Goal: Task Accomplishment & Management: Use online tool/utility

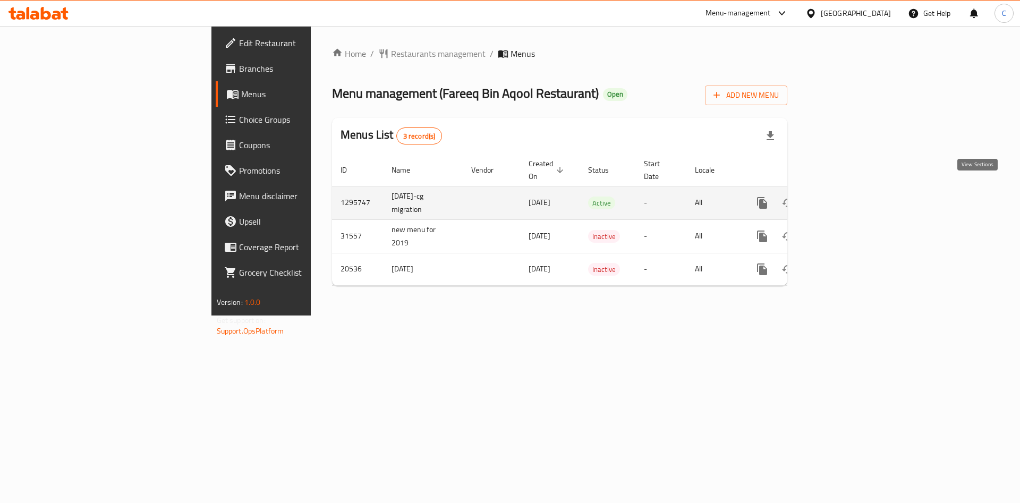
click at [852, 190] on link "enhanced table" at bounding box center [839, 203] width 26 height 26
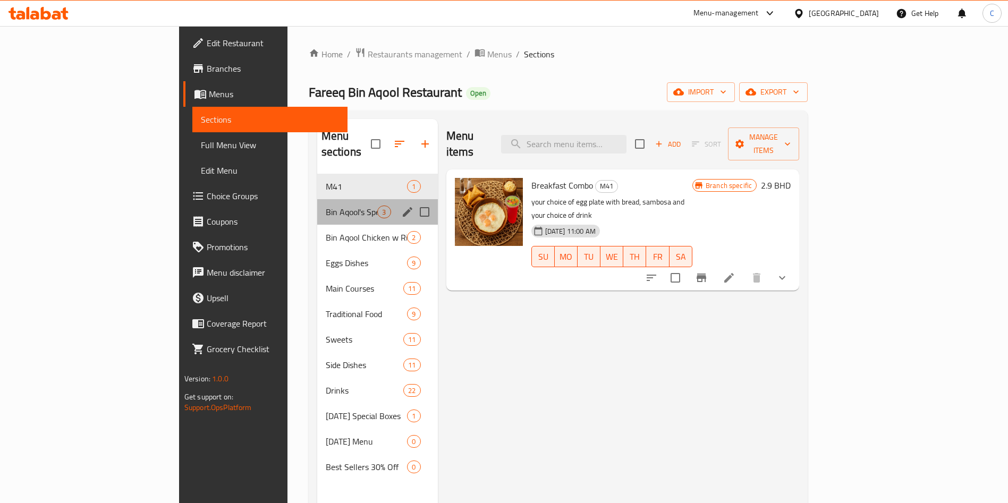
click at [317, 205] on div "Bin Aqool's Special Box 3" at bounding box center [377, 212] width 121 height 26
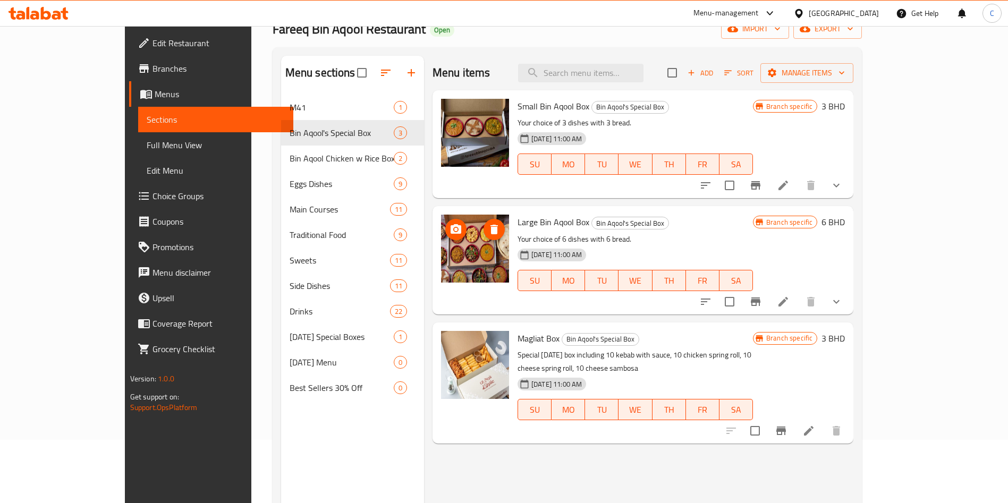
scroll to position [64, 0]
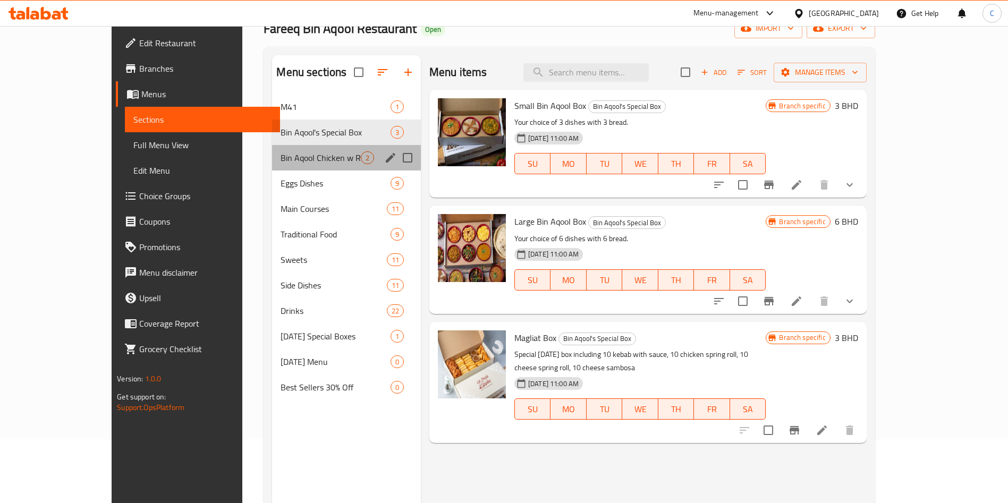
click at [273, 166] on div "Bin Aqool Chicken w Rice Box 2" at bounding box center [346, 158] width 149 height 26
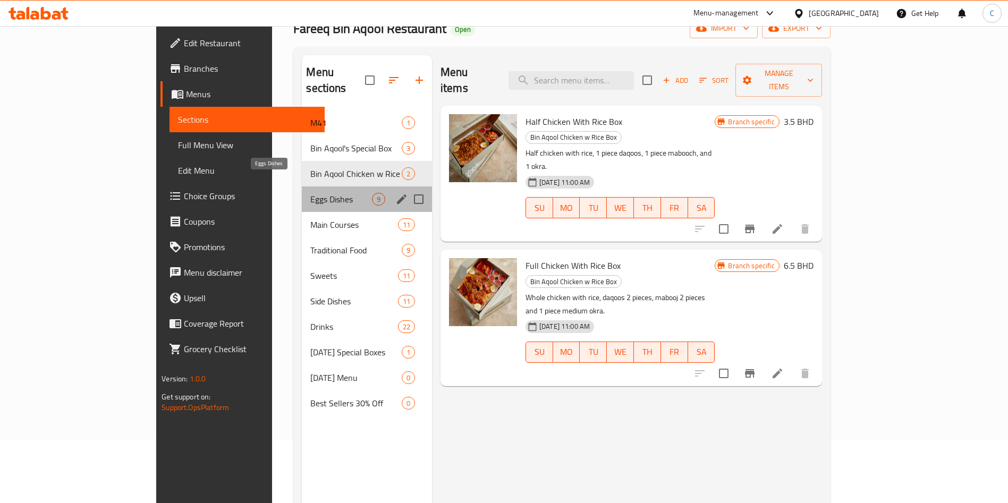
click at [310, 193] on span "Eggs Dishes" at bounding box center [340, 199] width 61 height 13
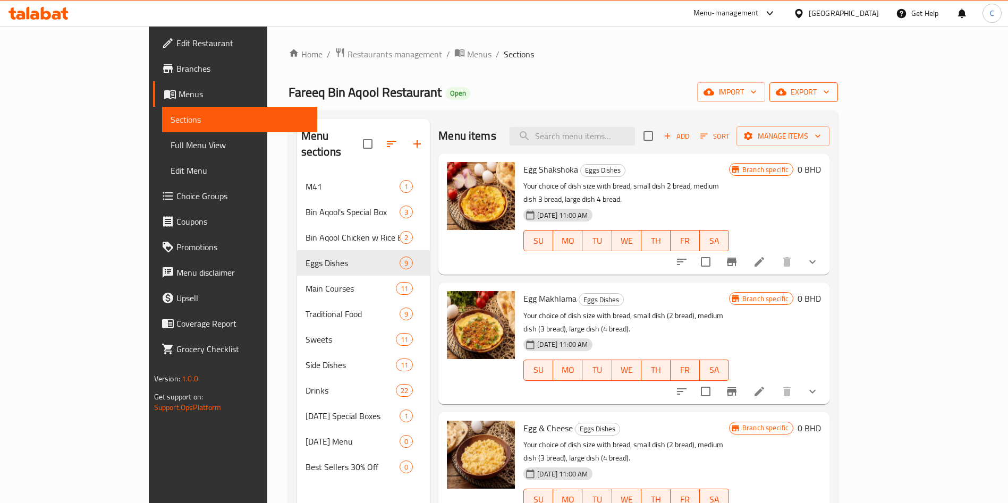
click at [830, 86] on span "export" at bounding box center [804, 92] width 52 height 13
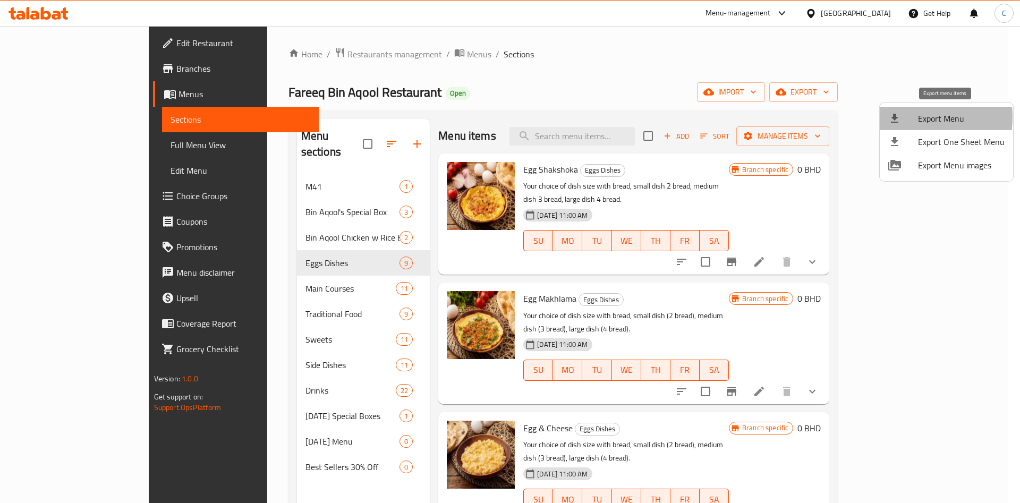
click at [903, 117] on div at bounding box center [904, 118] width 30 height 13
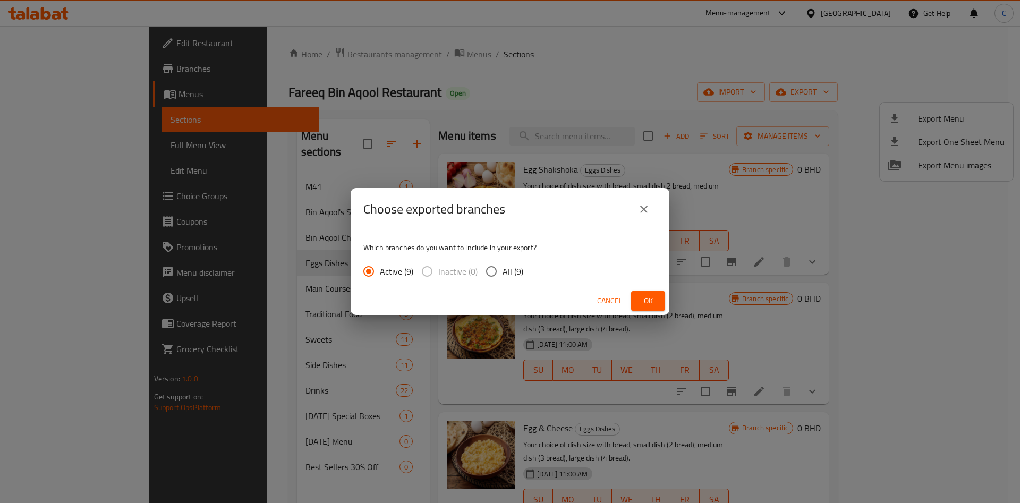
click at [500, 278] on input "All (9)" at bounding box center [491, 271] width 22 height 22
radio input "true"
click at [638, 293] on button "Ok" at bounding box center [648, 301] width 34 height 20
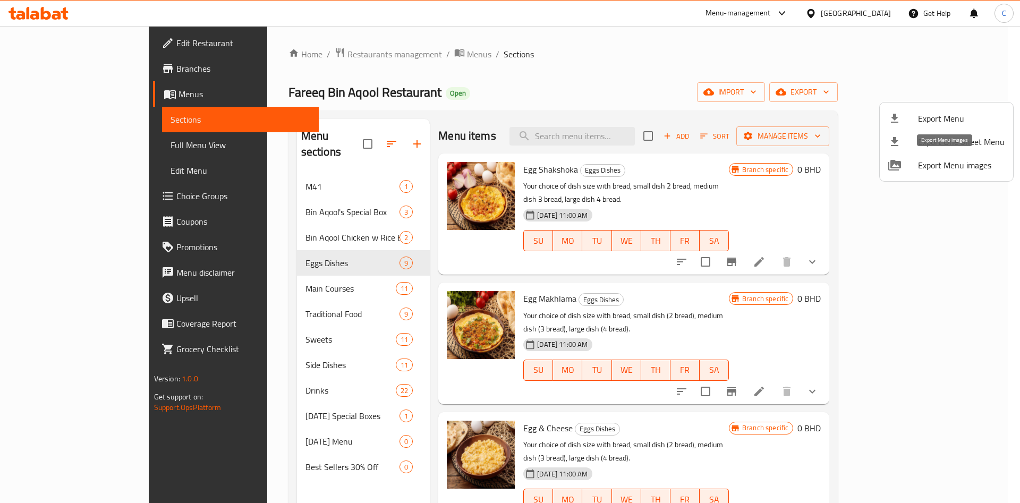
click at [935, 166] on span "Export Menu images" at bounding box center [961, 165] width 87 height 13
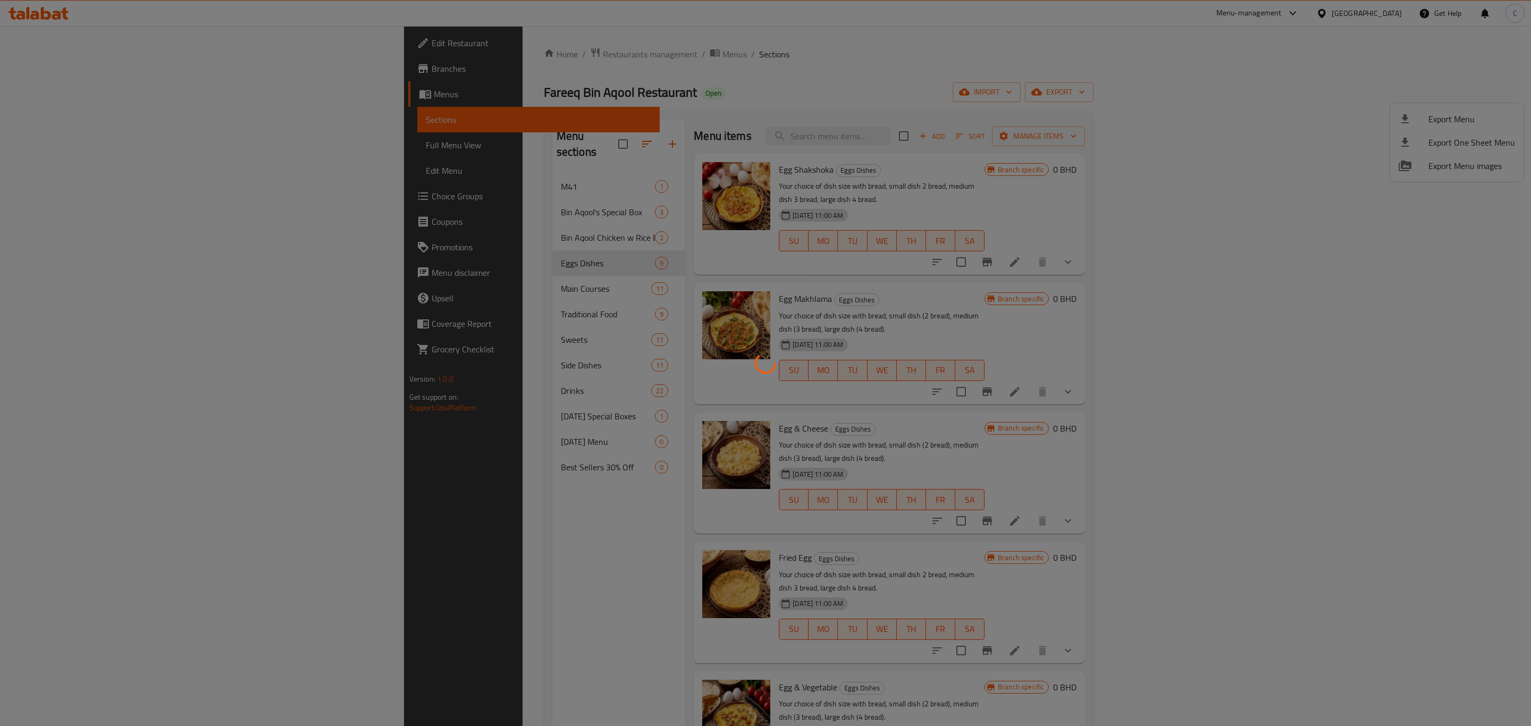
click at [97, 98] on div at bounding box center [765, 363] width 1531 height 726
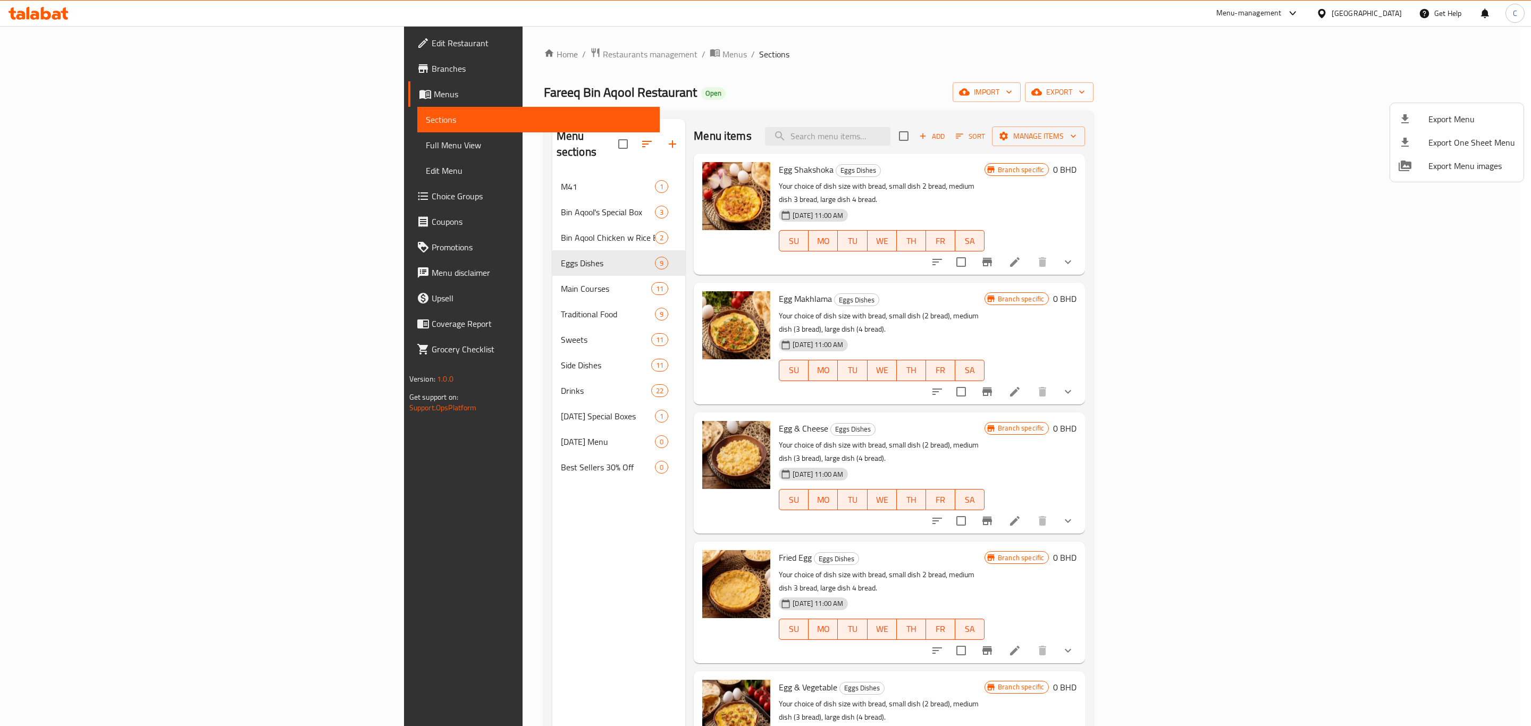
click at [82, 71] on div at bounding box center [765, 363] width 1531 height 726
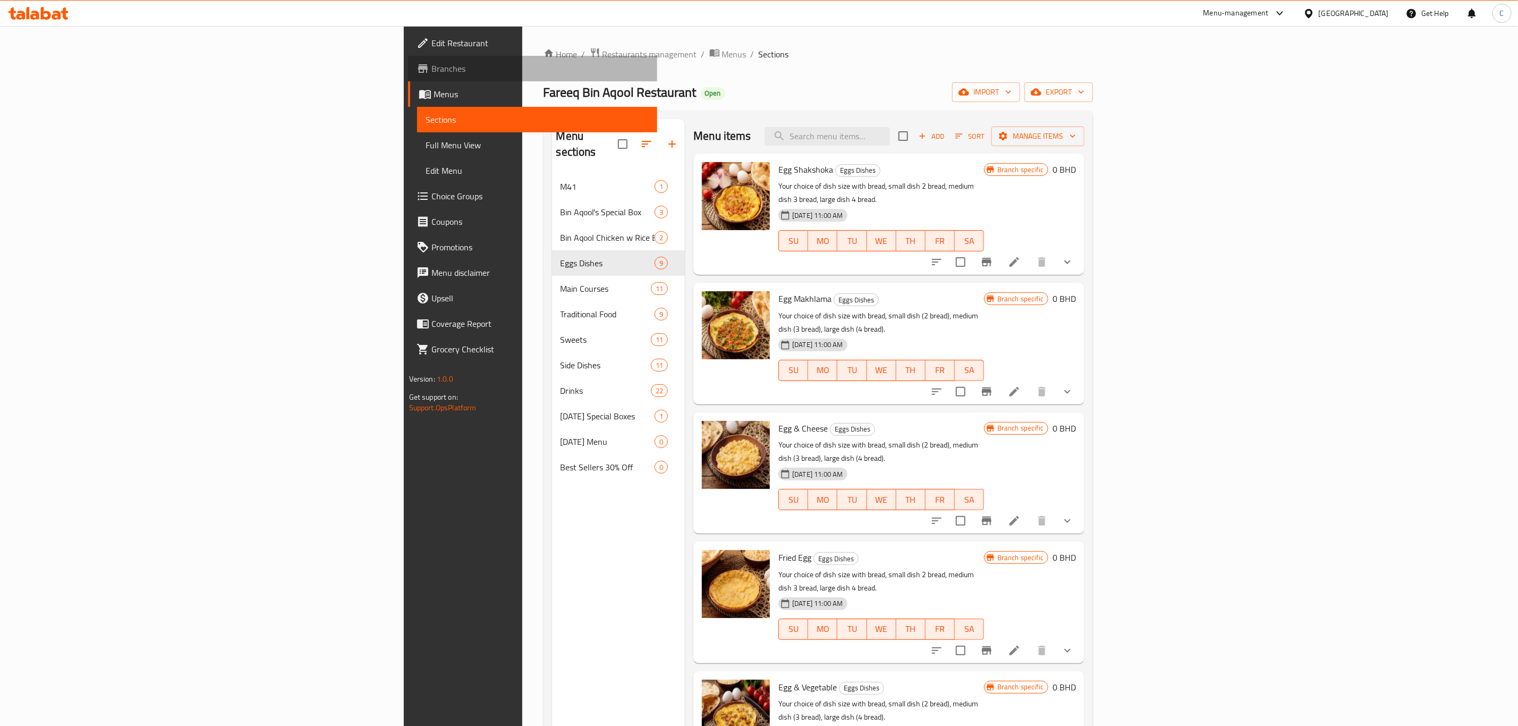
click at [432, 71] on span "Branches" at bounding box center [540, 68] width 217 height 13
